Goal: Task Accomplishment & Management: Manage account settings

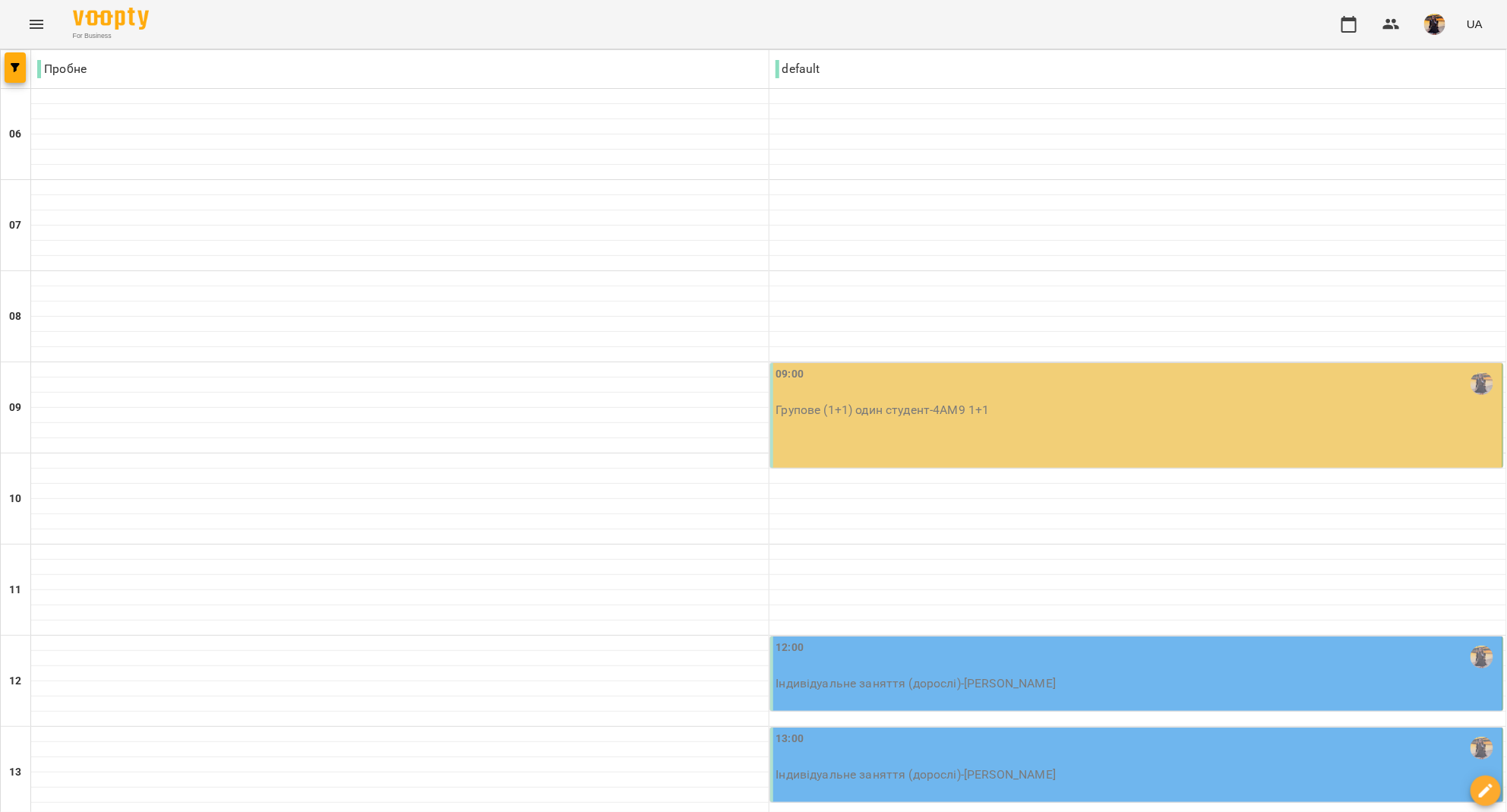
click at [844, 370] on div "09:00" at bounding box center [1138, 384] width 724 height 35
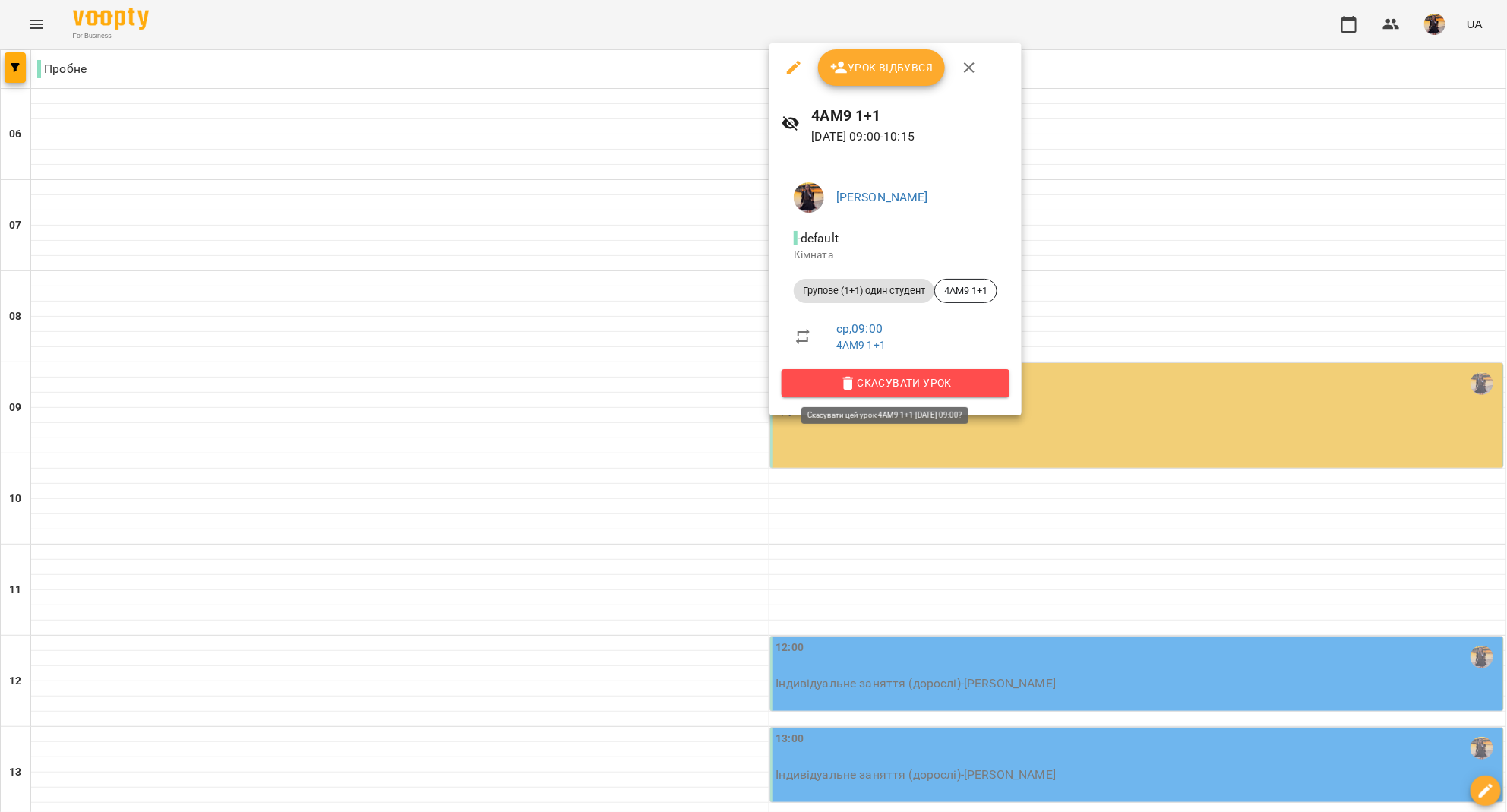
click at [844, 370] on button "Скасувати Урок" at bounding box center [896, 382] width 228 height 27
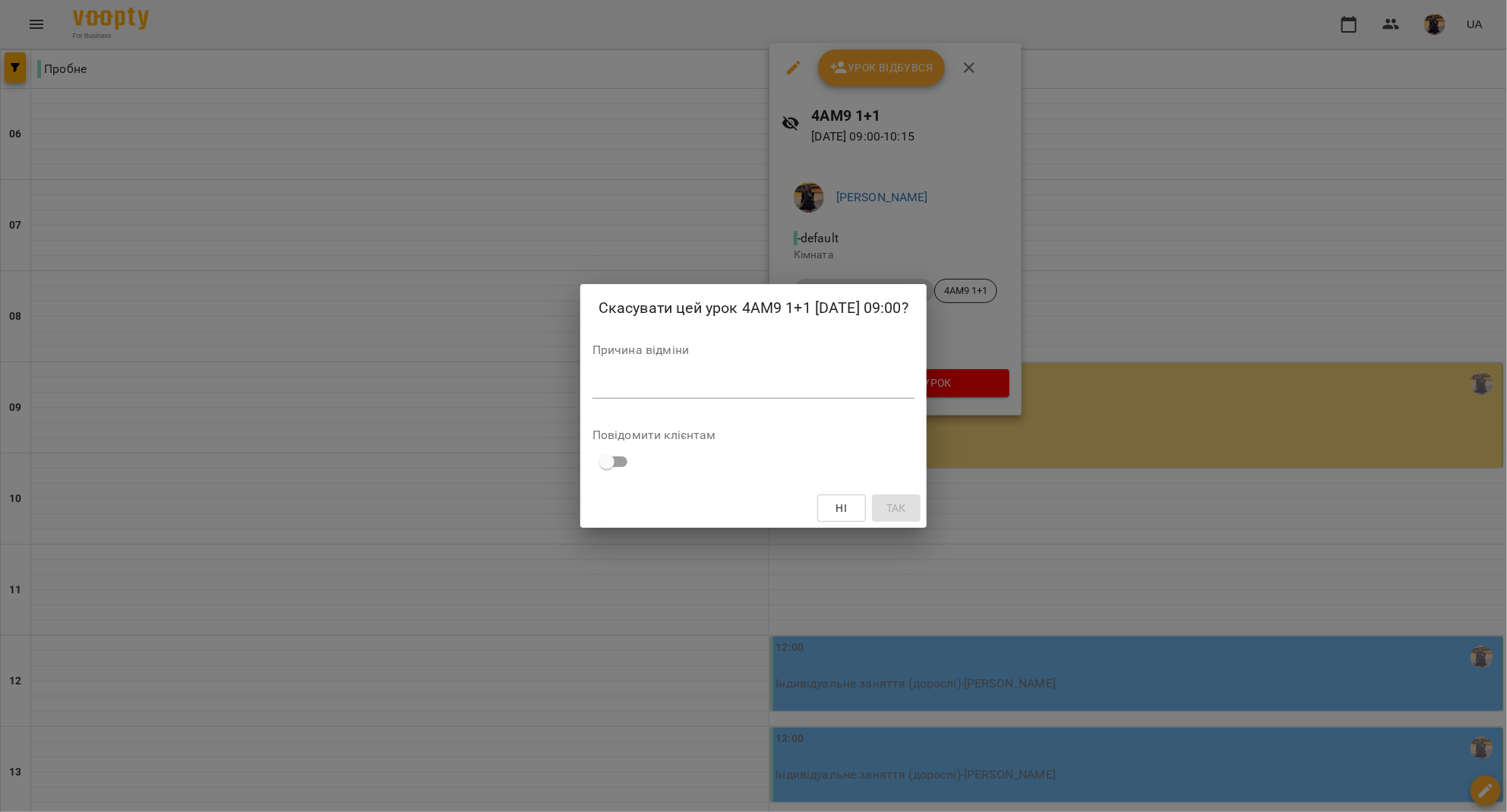
click at [844, 370] on div "Причина відміни *" at bounding box center [753, 374] width 322 height 60
click at [864, 524] on div "Ні Так" at bounding box center [754, 509] width 347 height 40
click at [863, 519] on button "Ні" at bounding box center [841, 508] width 49 height 27
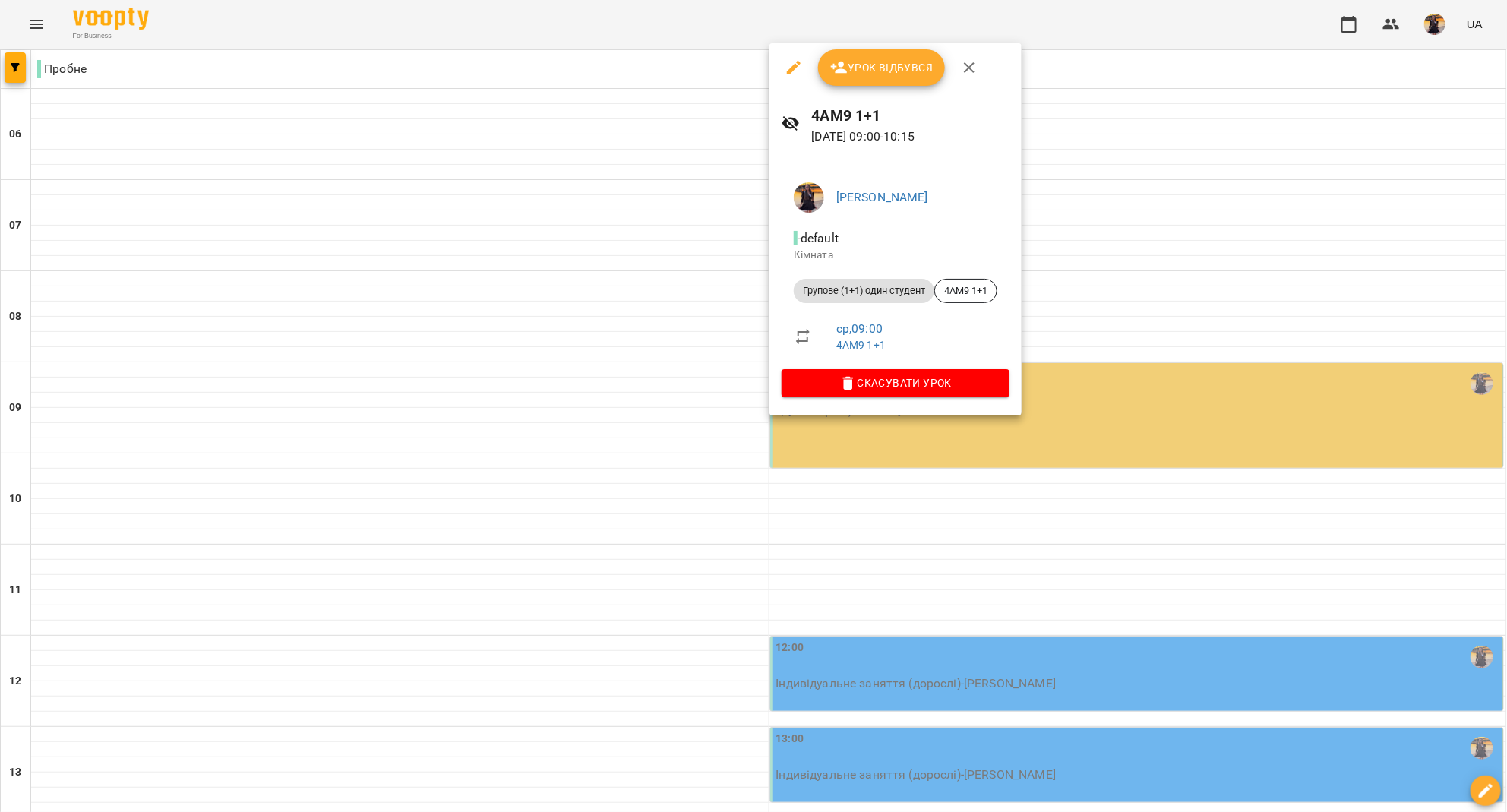
click at [601, 270] on div at bounding box center [754, 406] width 1507 height 812
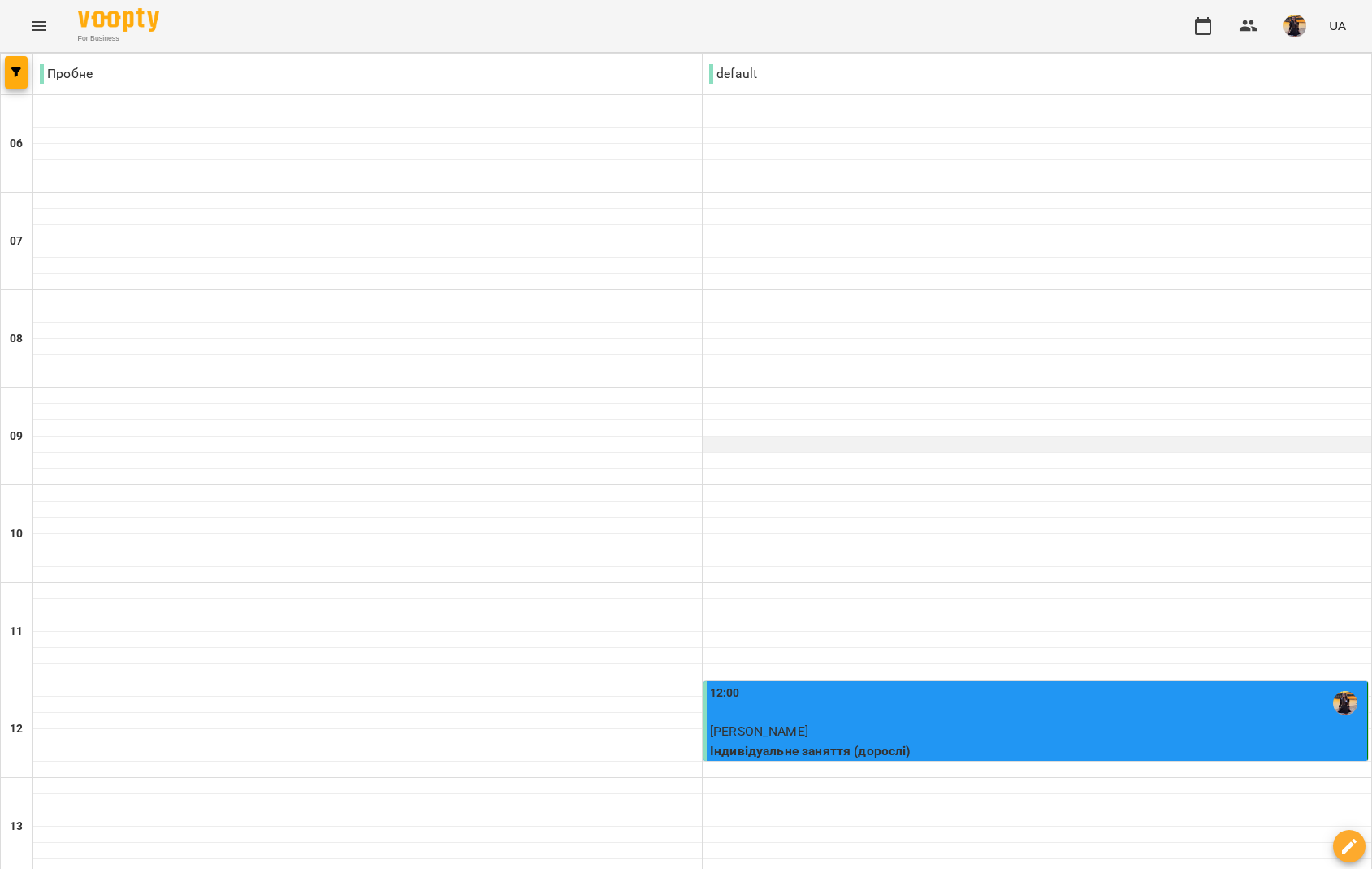
scroll to position [576, 0]
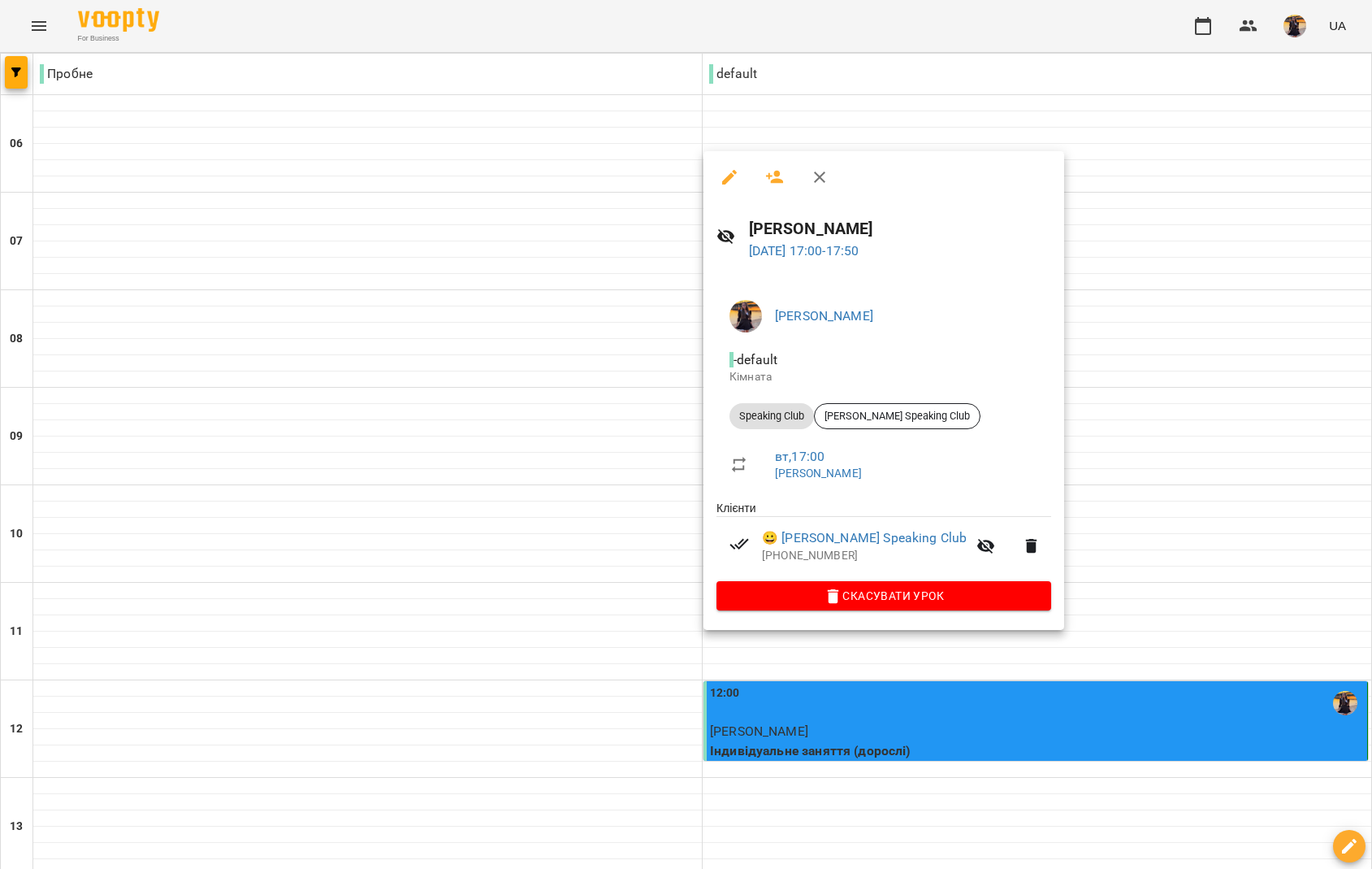
click at [889, 531] on li "😀 [PERSON_NAME] Speaking Club [PHONE_NUMBER]" at bounding box center [884, 545] width 334 height 58
click at [1247, 233] on div at bounding box center [686, 434] width 1372 height 869
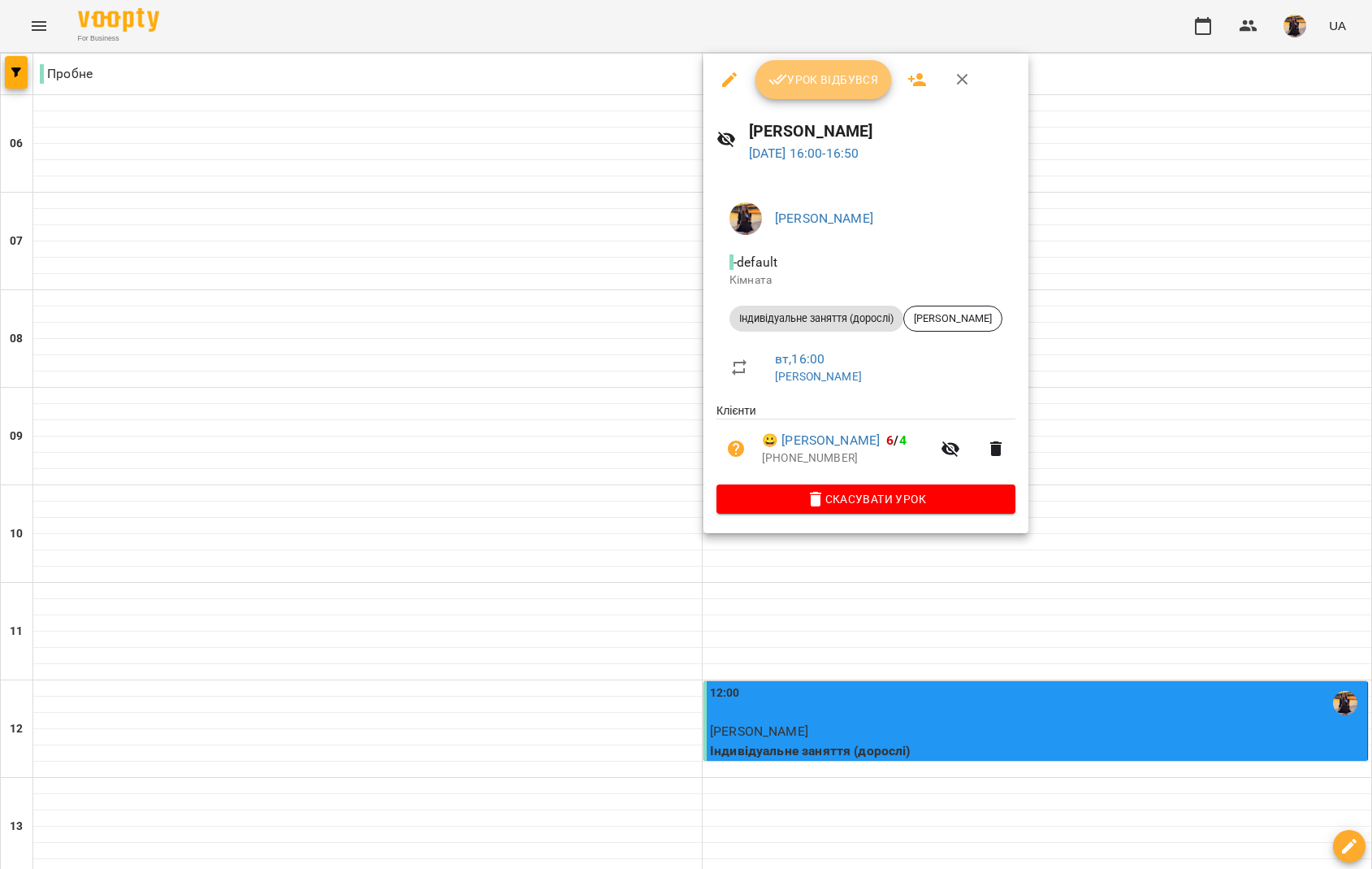
click at [821, 93] on button "Урок відбувся" at bounding box center [824, 80] width 136 height 39
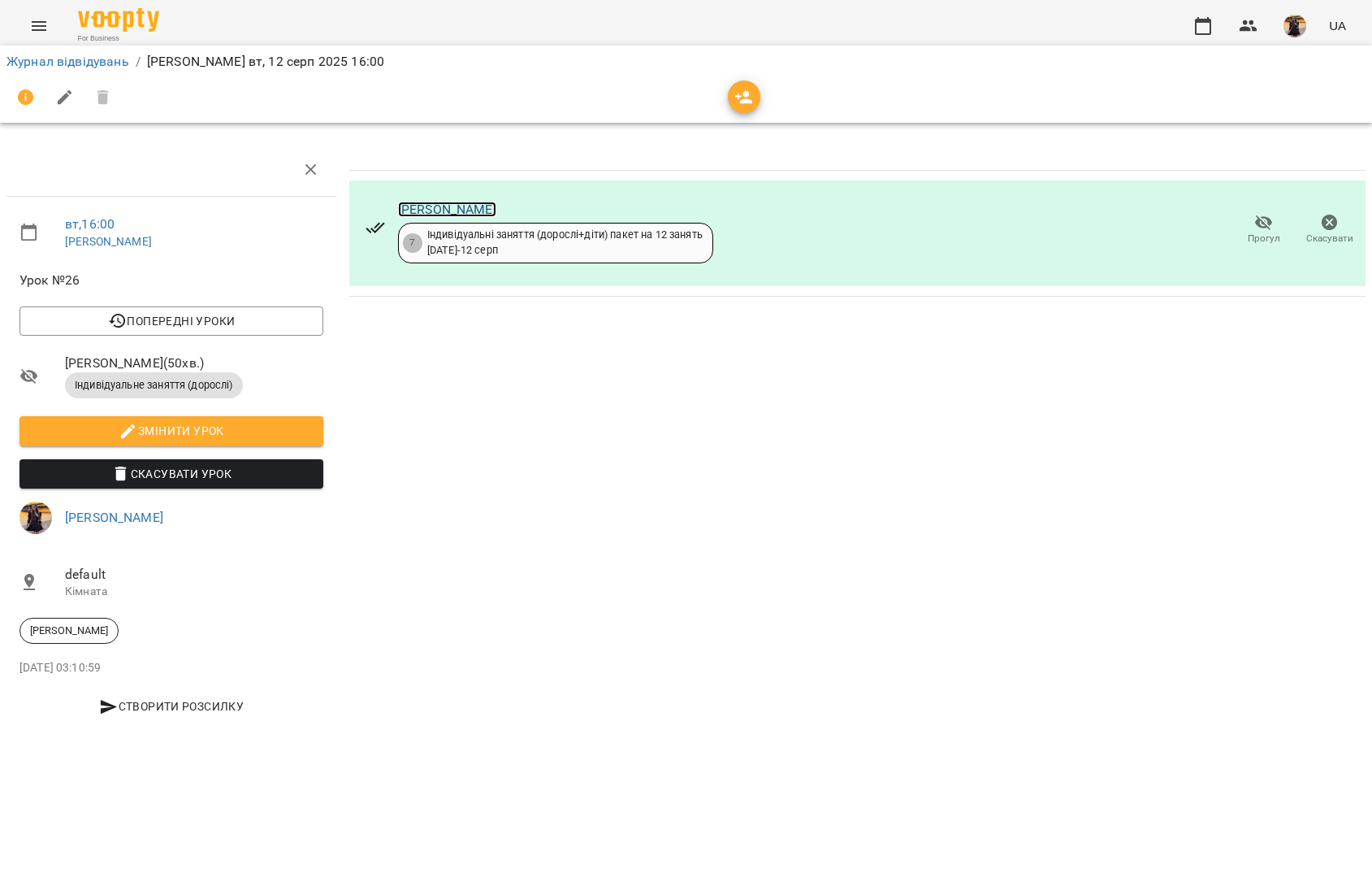
click at [435, 214] on link "[PERSON_NAME]" at bounding box center [447, 209] width 98 height 15
click at [75, 58] on link "Журнал відвідувань" at bounding box center [67, 61] width 123 height 15
